Goal: Task Accomplishment & Management: Use online tool/utility

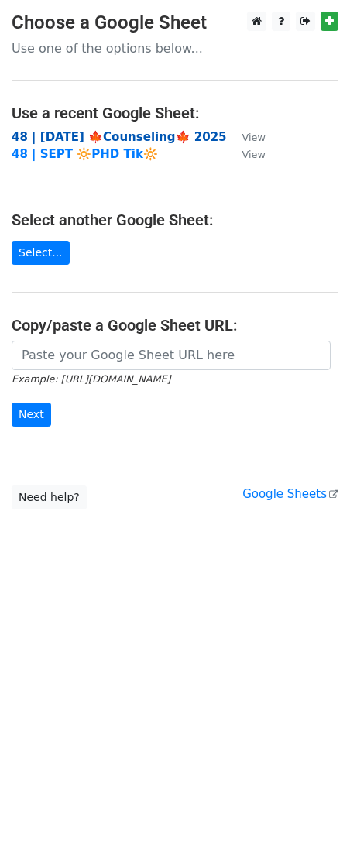
click at [96, 133] on strong "48 | SEP 22 🍁Counseling🍁 2025" at bounding box center [119, 137] width 215 height 14
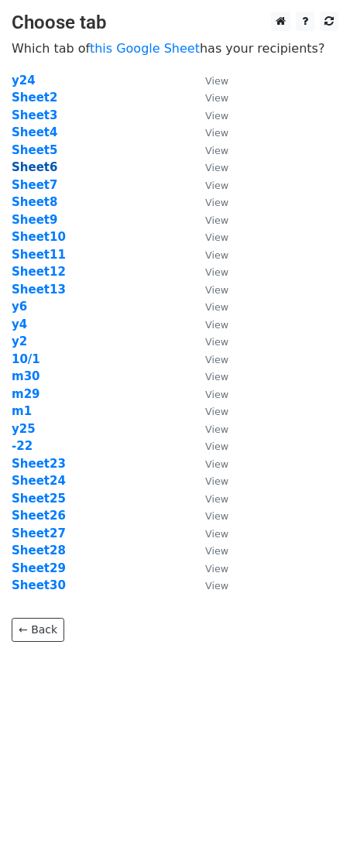
click at [38, 162] on strong "Sheet6" at bounding box center [35, 167] width 46 height 14
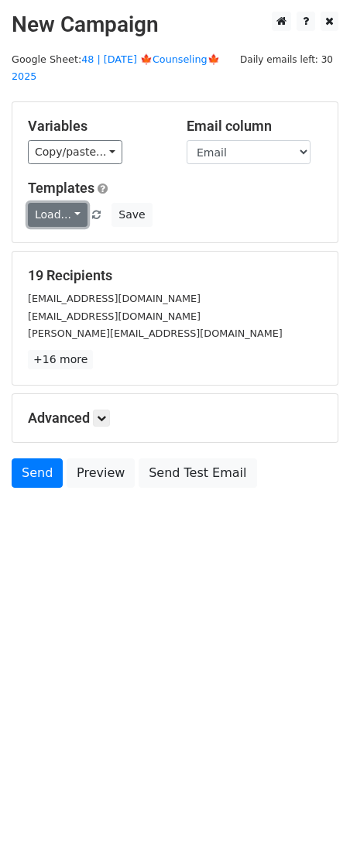
click at [53, 203] on link "Load..." at bounding box center [58, 215] width 60 height 24
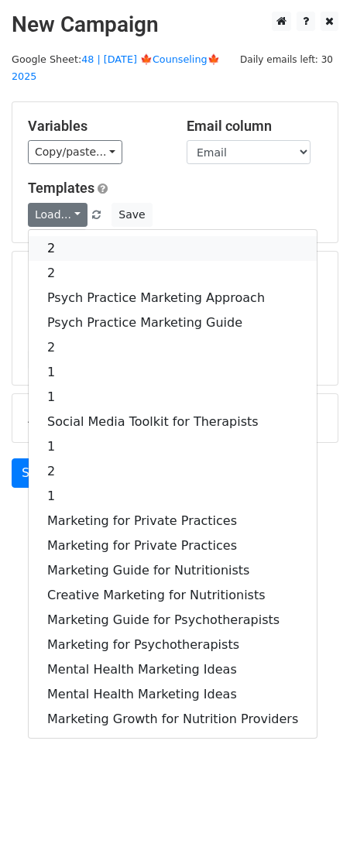
click at [87, 236] on link "2" at bounding box center [173, 248] width 288 height 25
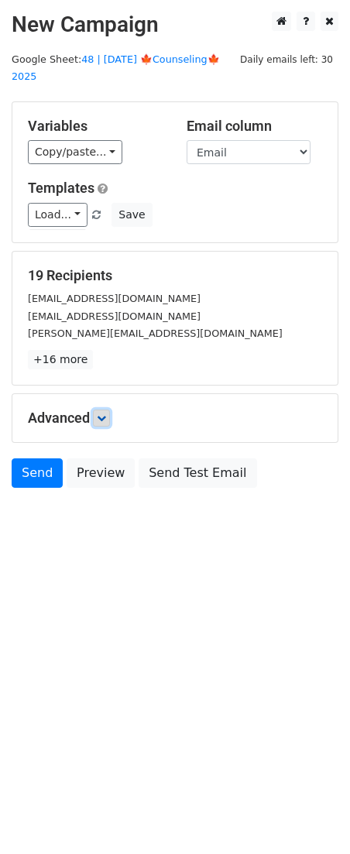
click at [103, 409] on link at bounding box center [101, 417] width 17 height 17
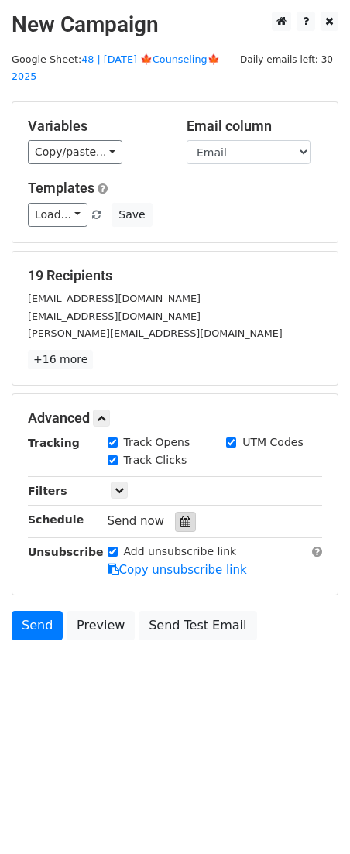
click at [175, 511] on div at bounding box center [185, 521] width 21 height 20
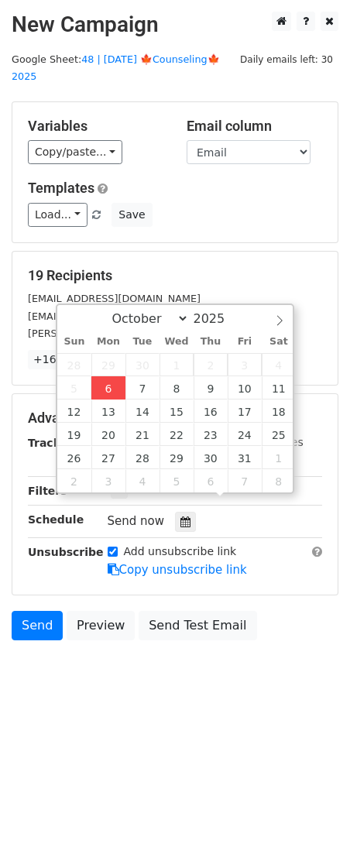
type input "2025-10-06 12:00"
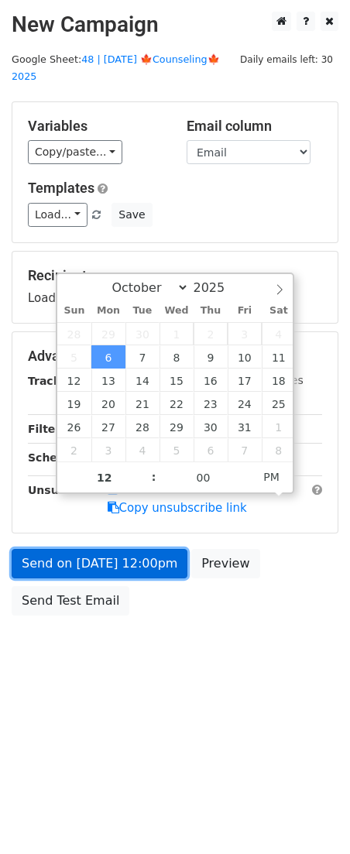
click at [121, 549] on link "Send on Oct 6 at 12:00pm" at bounding box center [100, 563] width 176 height 29
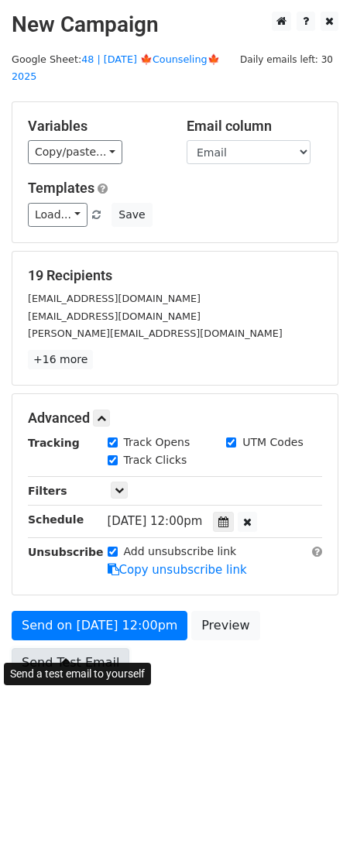
click at [77, 654] on link "Send Test Email" at bounding box center [71, 662] width 118 height 29
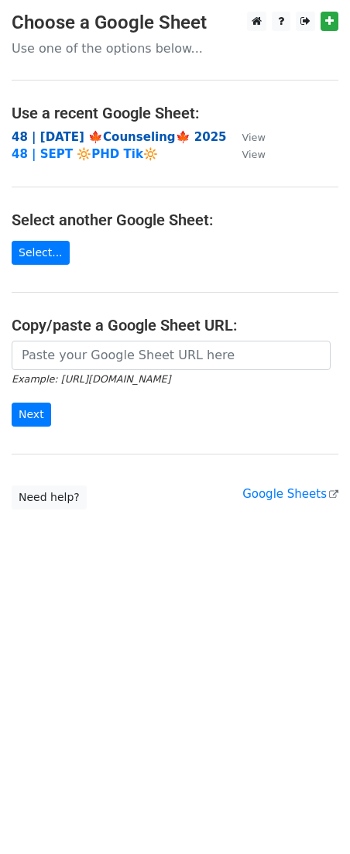
click at [59, 134] on strong "48 | [DATE] 🍁Counseling🍁 2025" at bounding box center [119, 137] width 215 height 14
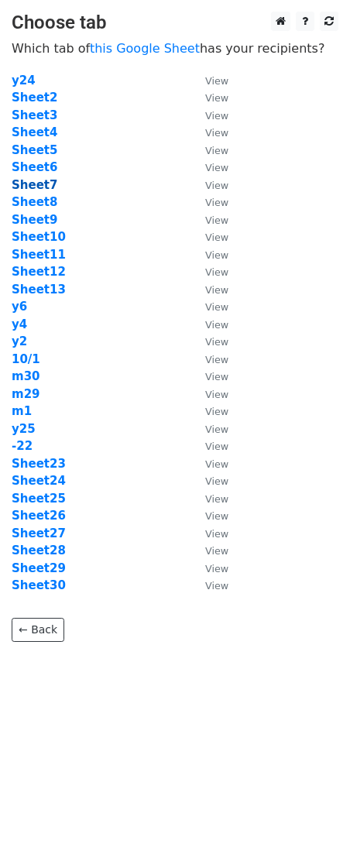
click at [40, 181] on strong "Sheet7" at bounding box center [35, 185] width 46 height 14
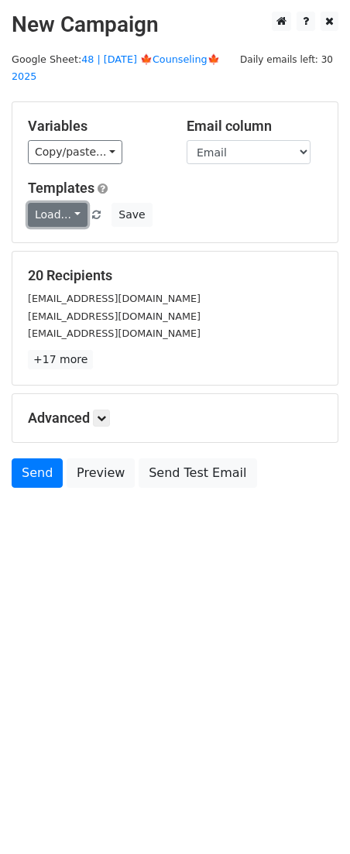
click at [43, 203] on link "Load..." at bounding box center [58, 215] width 60 height 24
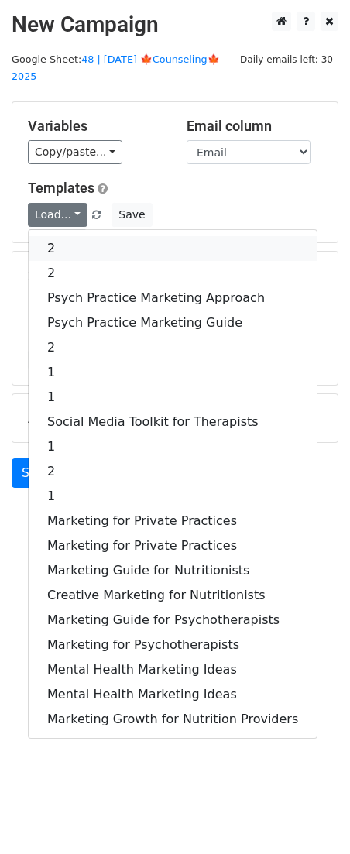
click at [80, 236] on link "2" at bounding box center [173, 248] width 288 height 25
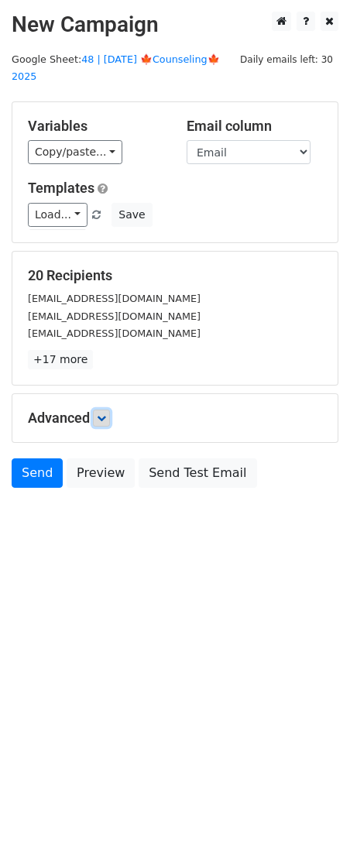
click at [103, 413] on icon at bounding box center [101, 417] width 9 height 9
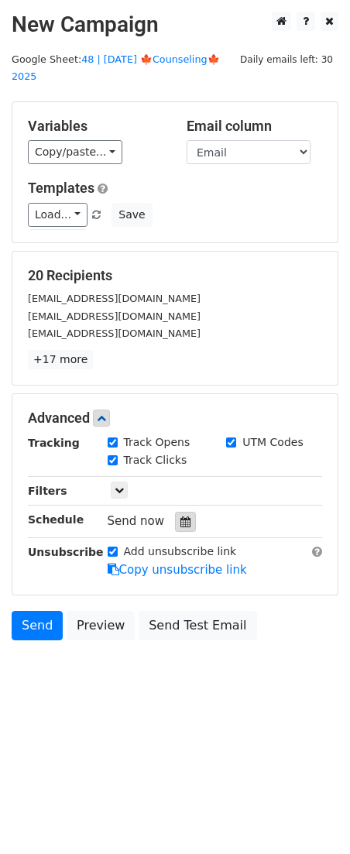
click at [175, 511] on div at bounding box center [185, 521] width 21 height 20
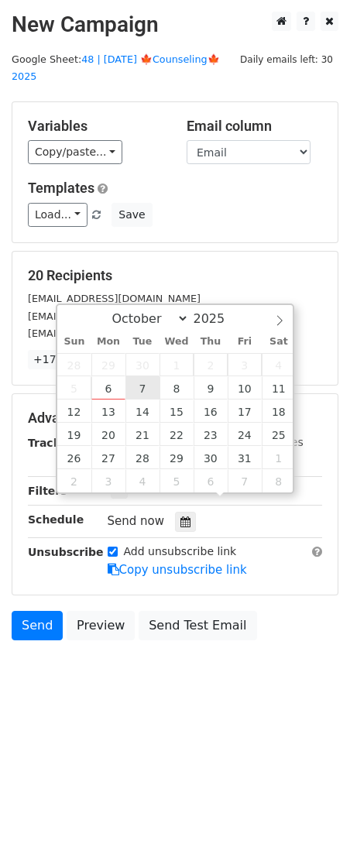
type input "2025-10-07 12:00"
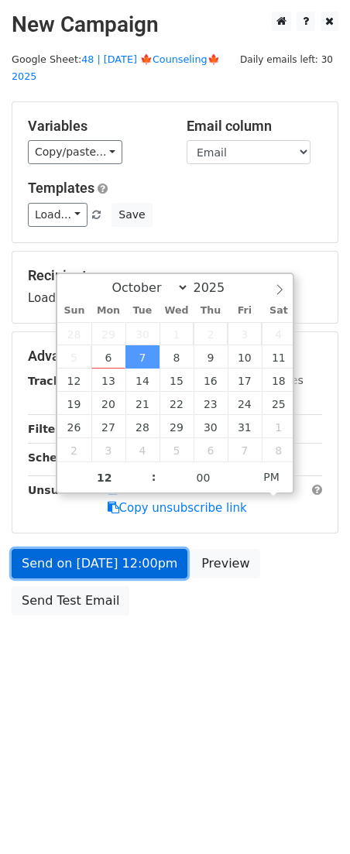
click at [103, 553] on link "Send on Oct 7 at 12:00pm" at bounding box center [100, 563] width 176 height 29
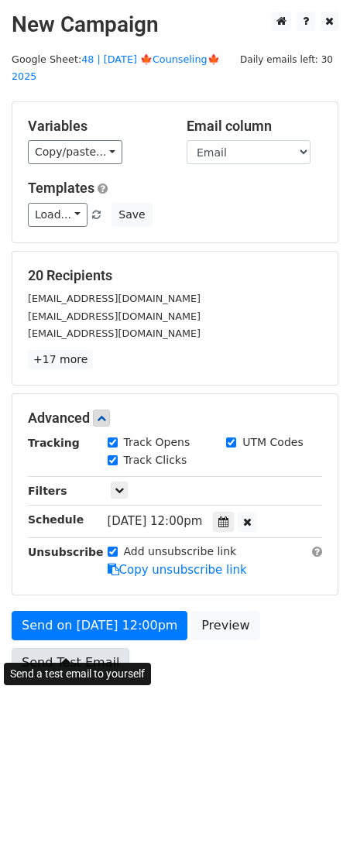
click at [69, 648] on link "Send Test Email" at bounding box center [71, 662] width 118 height 29
click at [81, 648] on link "Send Test Email" at bounding box center [71, 662] width 118 height 29
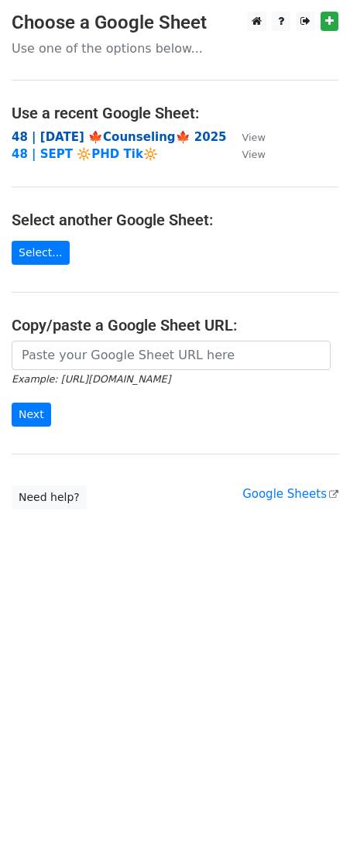
click at [91, 138] on strong "48 | SEP 22 🍁Counseling🍁 2025" at bounding box center [119, 137] width 215 height 14
click at [137, 130] on strong "48 | SEP 22 🍁Counseling🍁 2025" at bounding box center [119, 137] width 215 height 14
click at [117, 132] on strong "48 | SEP 22 🍁Counseling🍁 2025" at bounding box center [119, 137] width 215 height 14
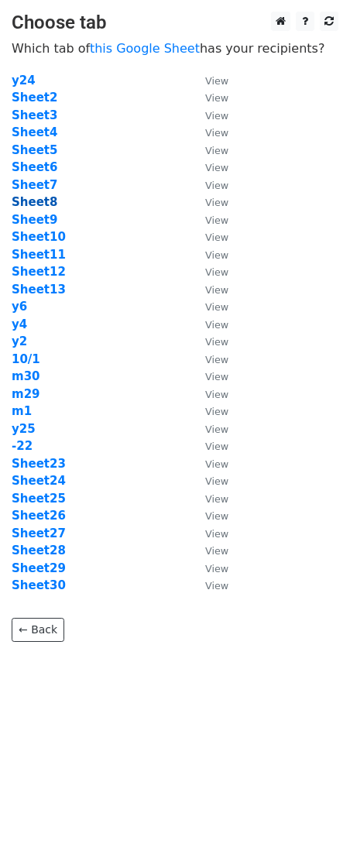
click at [42, 197] on strong "Sheet8" at bounding box center [35, 202] width 46 height 14
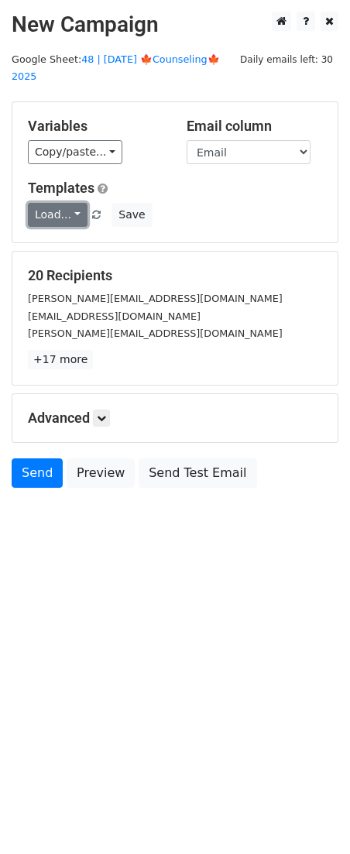
click at [56, 203] on link "Load..." at bounding box center [58, 215] width 60 height 24
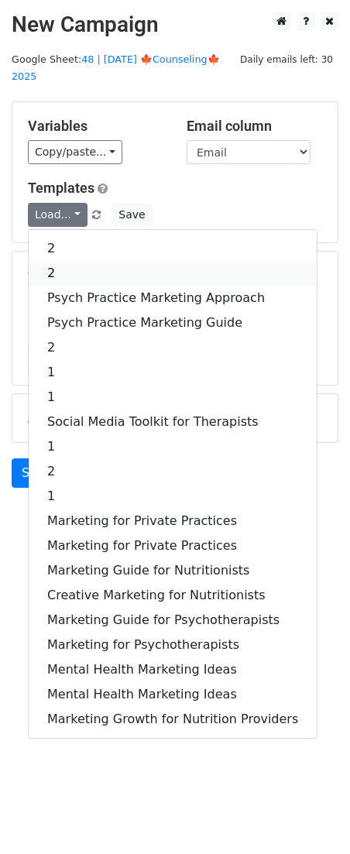
click at [70, 261] on link "2" at bounding box center [173, 273] width 288 height 25
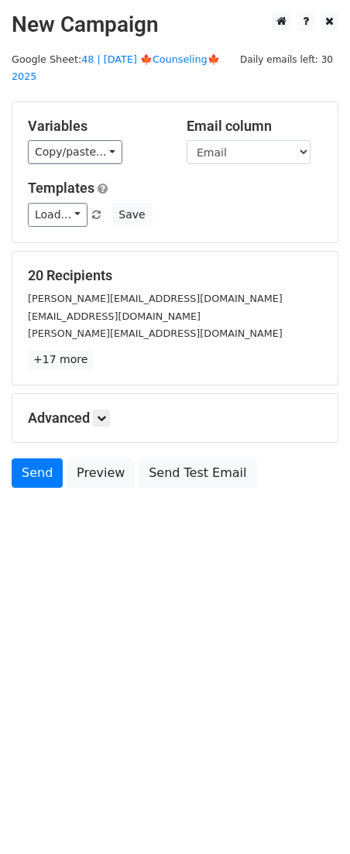
click at [111, 409] on div "Advanced Tracking Track Opens UTM Codes Track Clicks Filters Only include sprea…" at bounding box center [174, 418] width 325 height 48
click at [106, 413] on icon at bounding box center [101, 417] width 9 height 9
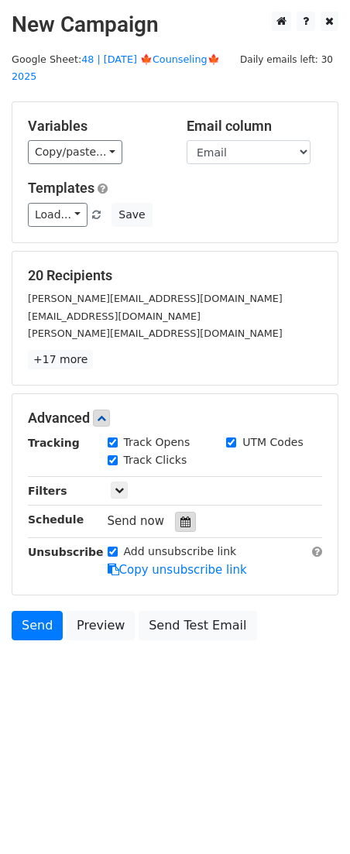
click at [175, 511] on div at bounding box center [185, 521] width 21 height 20
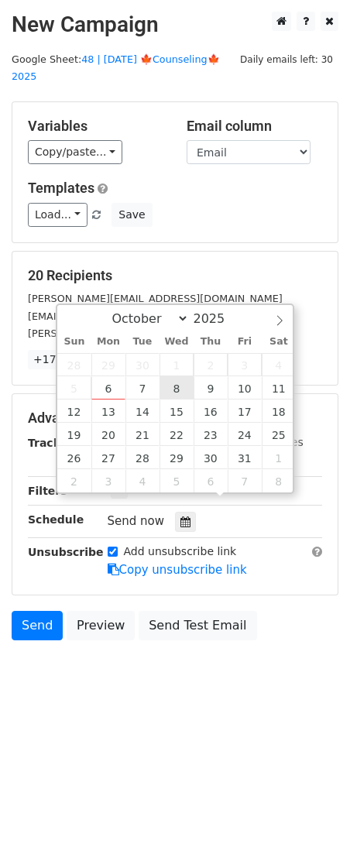
type input "2025-10-08 12:00"
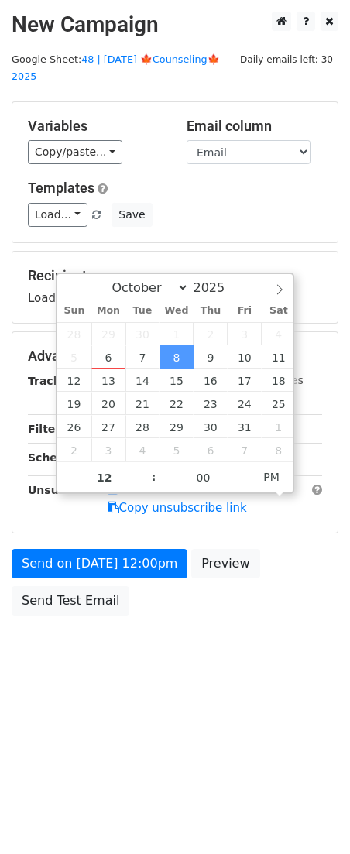
click at [91, 596] on div "Send on Oct 8 at 12:00pm Preview Send Test Email" at bounding box center [175, 586] width 350 height 74
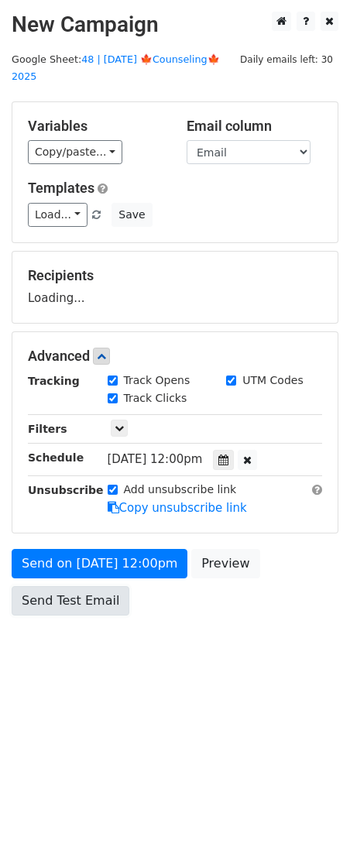
click at [94, 586] on form "Variables Copy/paste... {{Name}} {{Email}} Email column Name Email Templates Lo…" at bounding box center [175, 362] width 327 height 522
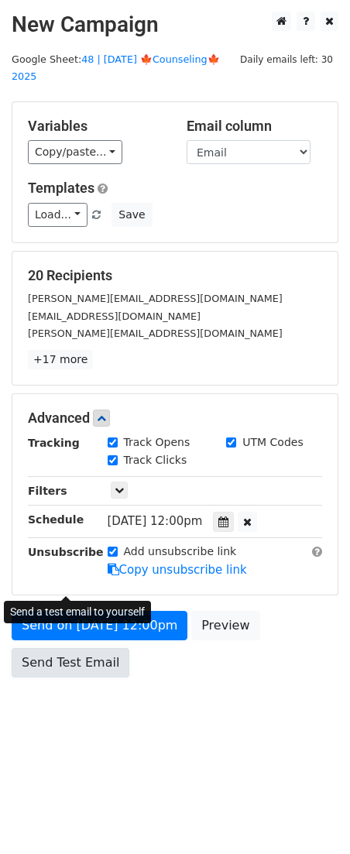
click at [45, 648] on link "Send Test Email" at bounding box center [71, 662] width 118 height 29
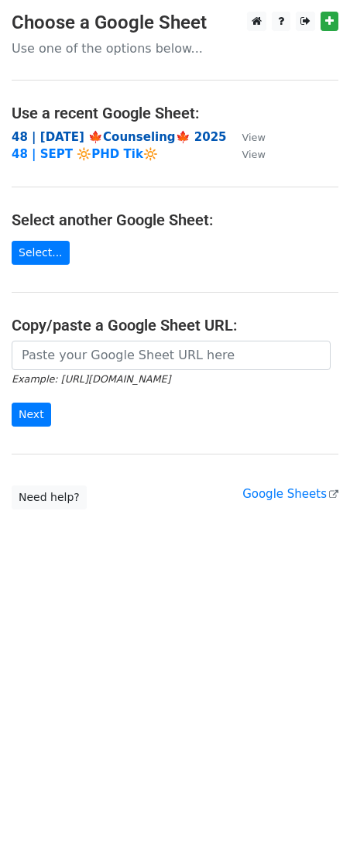
click at [127, 136] on strong "48 | [DATE] 🍁Counseling🍁 2025" at bounding box center [119, 137] width 215 height 14
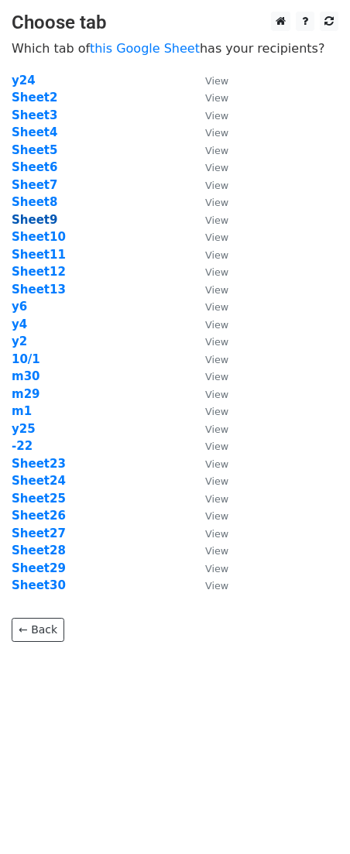
click at [43, 217] on strong "Sheet9" at bounding box center [35, 220] width 46 height 14
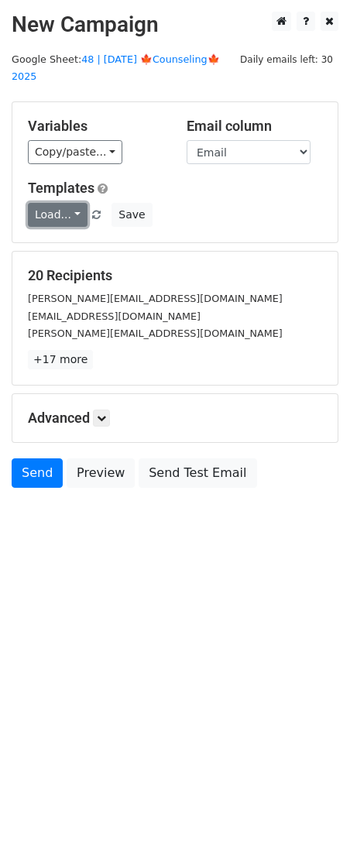
click at [62, 203] on link "Load..." at bounding box center [58, 215] width 60 height 24
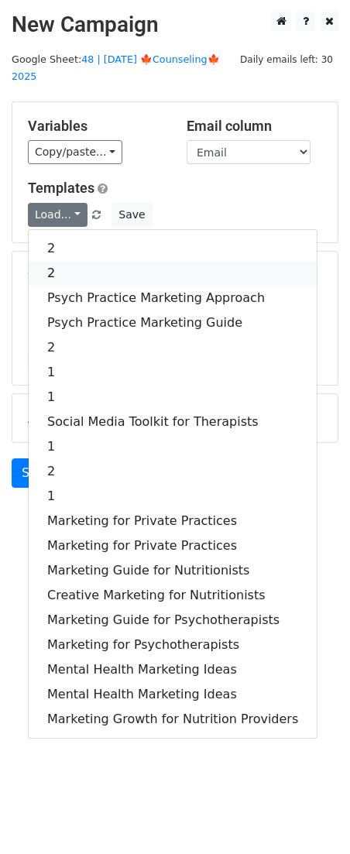
click at [104, 261] on link "2" at bounding box center [173, 273] width 288 height 25
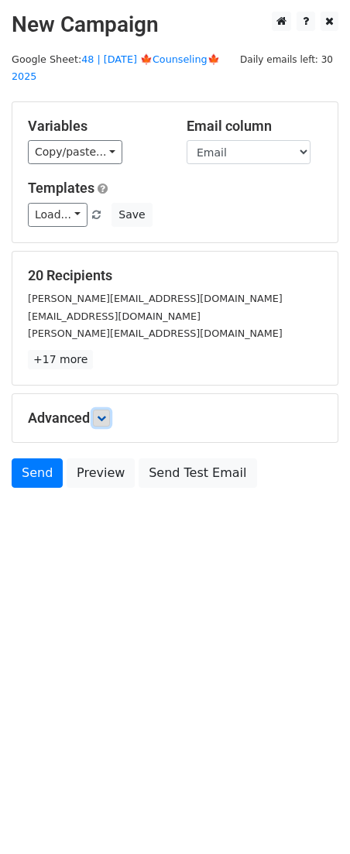
click at [104, 413] on icon at bounding box center [101, 417] width 9 height 9
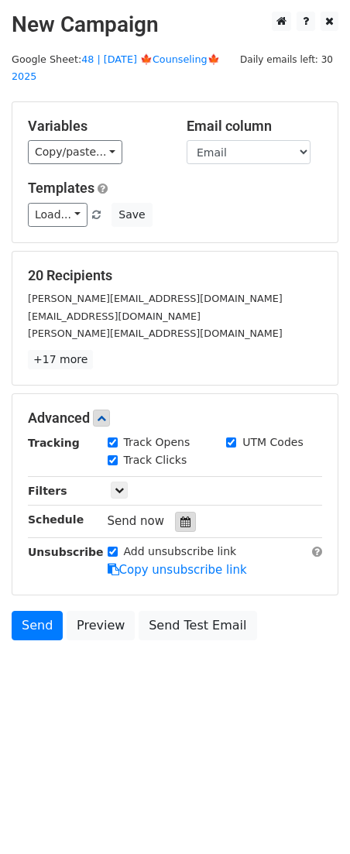
click at [180, 516] on icon at bounding box center [185, 521] width 10 height 11
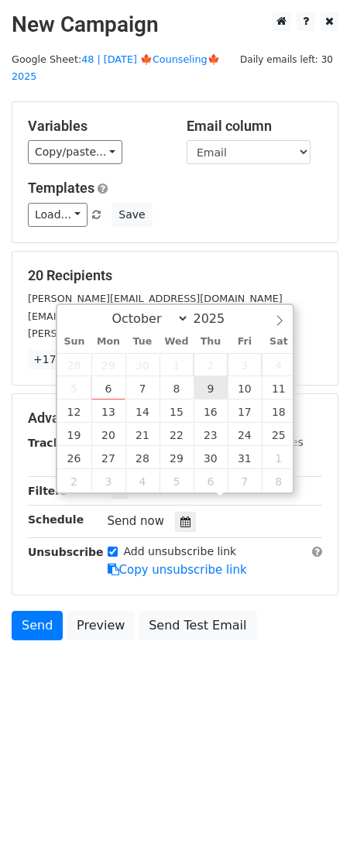
type input "2025-10-09 12:00"
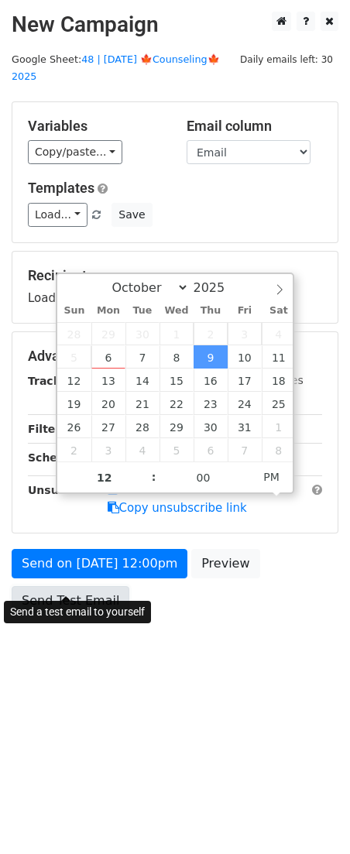
click at [102, 586] on link "Send Test Email" at bounding box center [71, 600] width 118 height 29
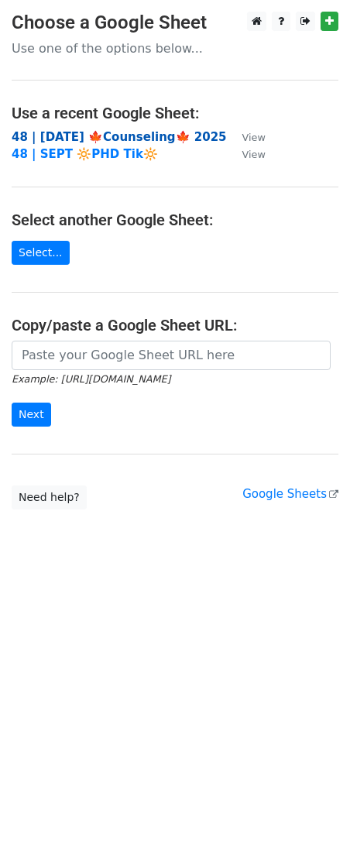
click at [80, 135] on strong "48 | [DATE] 🍁Counseling🍁 2025" at bounding box center [119, 137] width 215 height 14
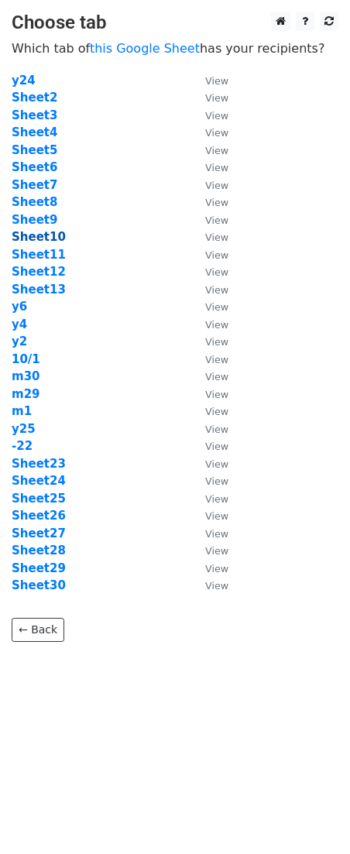
click at [40, 238] on strong "Sheet10" at bounding box center [39, 237] width 54 height 14
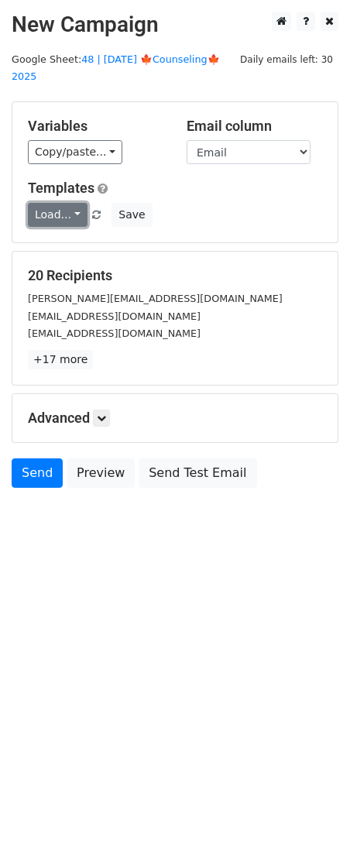
click at [53, 206] on link "Load..." at bounding box center [58, 215] width 60 height 24
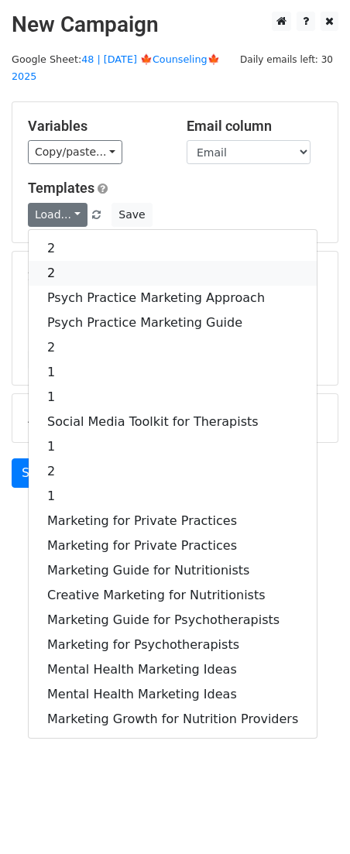
click at [73, 261] on link "2" at bounding box center [173, 273] width 288 height 25
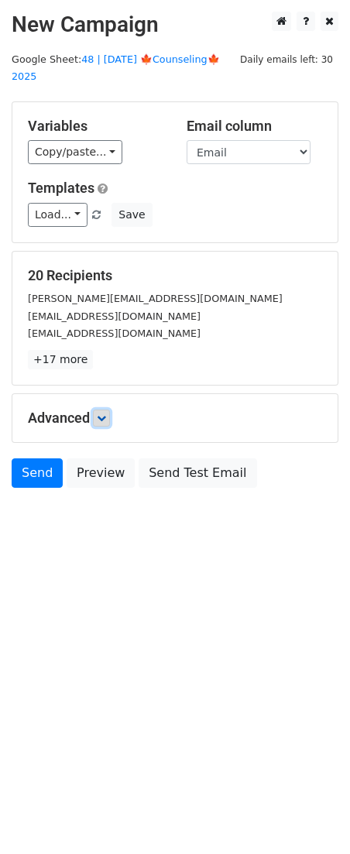
click at [106, 409] on link at bounding box center [101, 417] width 17 height 17
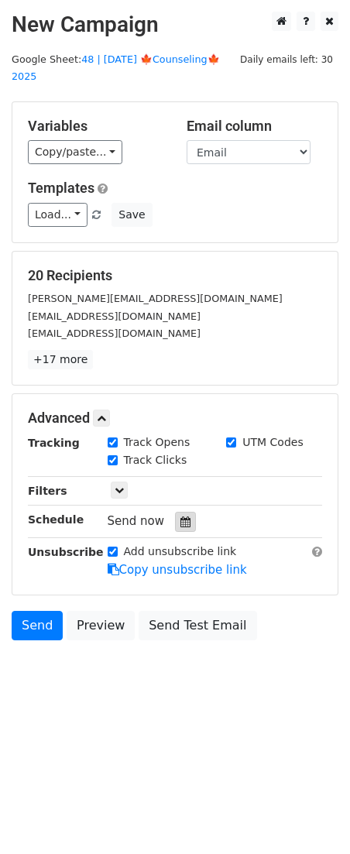
click at [183, 511] on div at bounding box center [185, 521] width 21 height 20
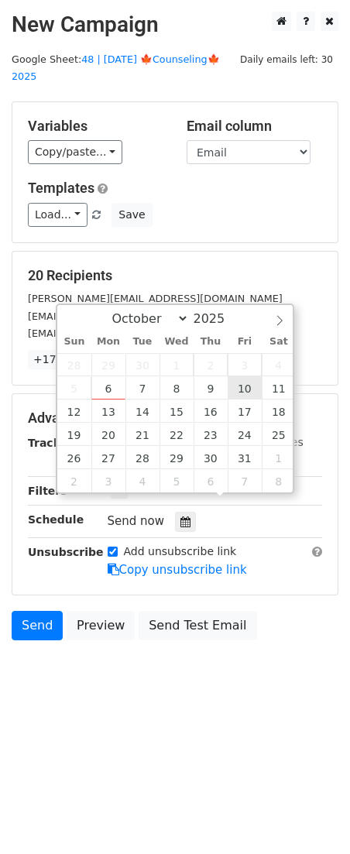
type input "[DATE] 12:00"
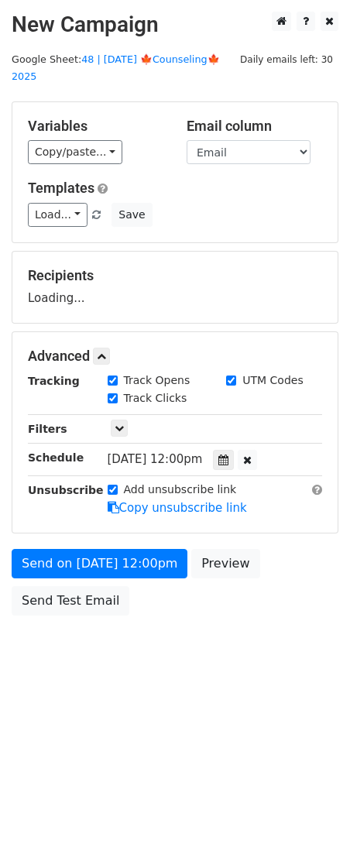
click at [113, 563] on div "Send on [DATE] 12:00pm Preview Send Test Email" at bounding box center [175, 586] width 350 height 74
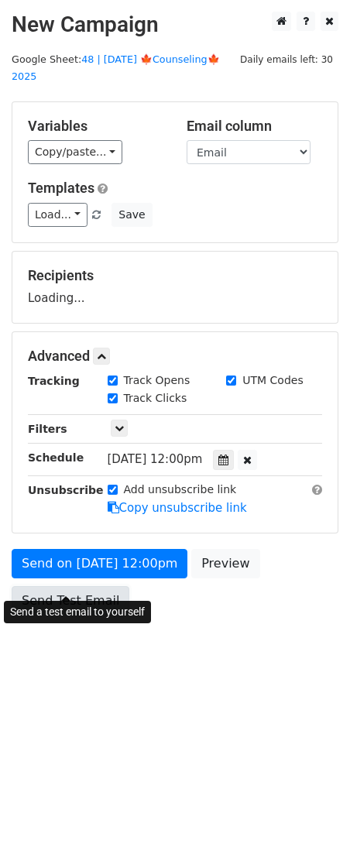
click at [83, 588] on link "Send Test Email" at bounding box center [71, 600] width 118 height 29
